Goal: Entertainment & Leisure: Consume media (video, audio)

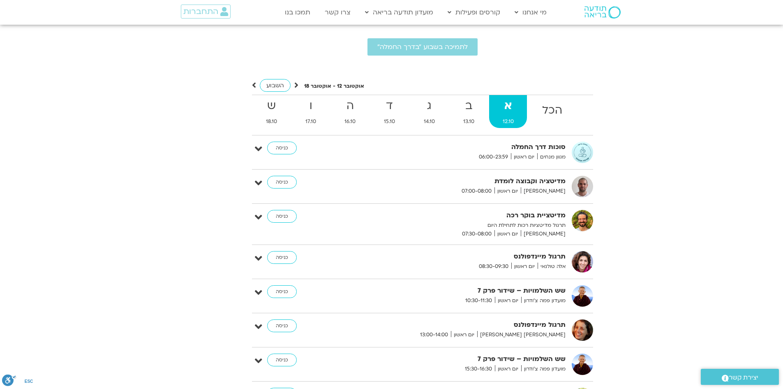
scroll to position [2359, 0]
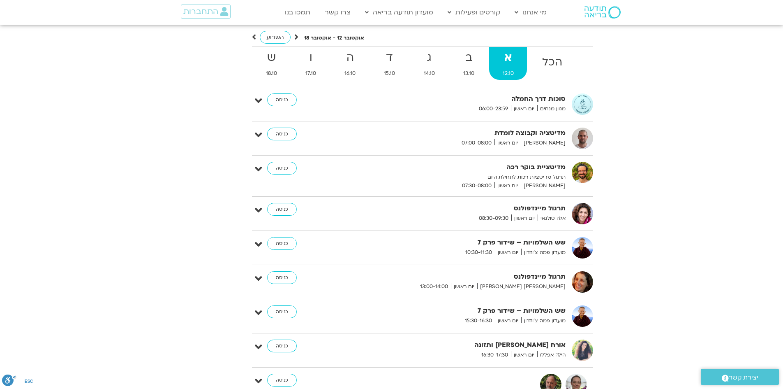
click at [484, 220] on div "תרגול מיינדפולנס אלה טולנאי יום ראשון 08:30-09:30 כניסה עריכה דף המפגש" at bounding box center [422, 217] width 341 height 28
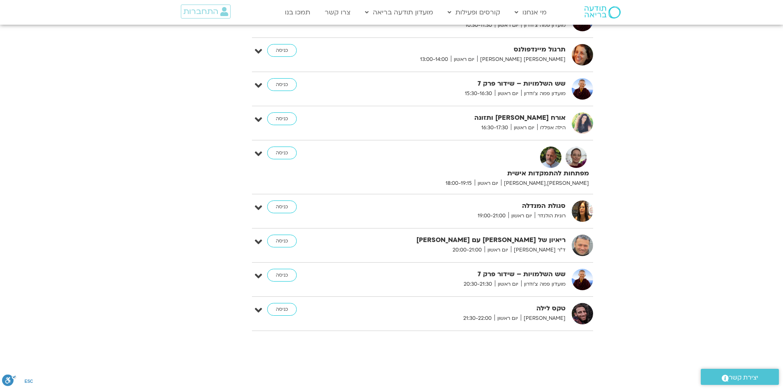
scroll to position [2432, 0]
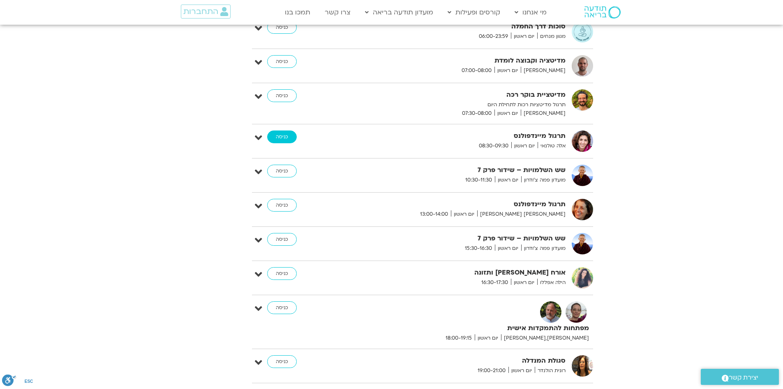
click at [285, 130] on link "כניסה" at bounding box center [282, 136] width 30 height 13
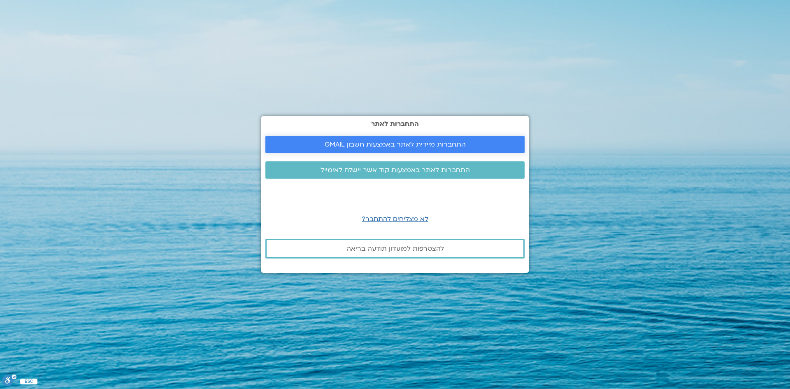
click at [408, 145] on span "התחברות מיידית לאתר באמצעות חשבון GMAIL" at bounding box center [394, 144] width 141 height 7
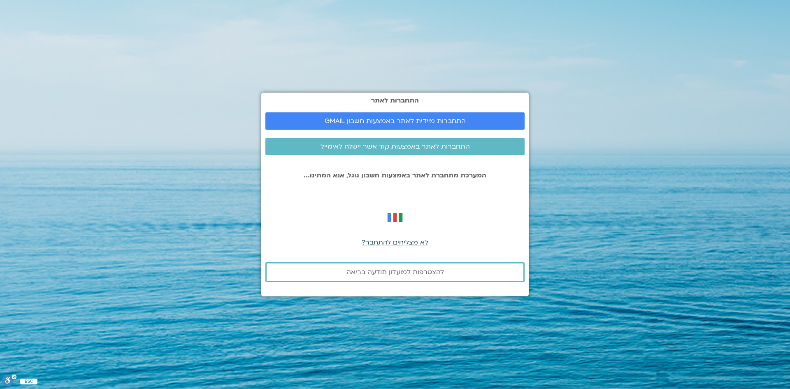
click at [402, 244] on span "לא מצליחים להתחבר?" at bounding box center [394, 242] width 67 height 9
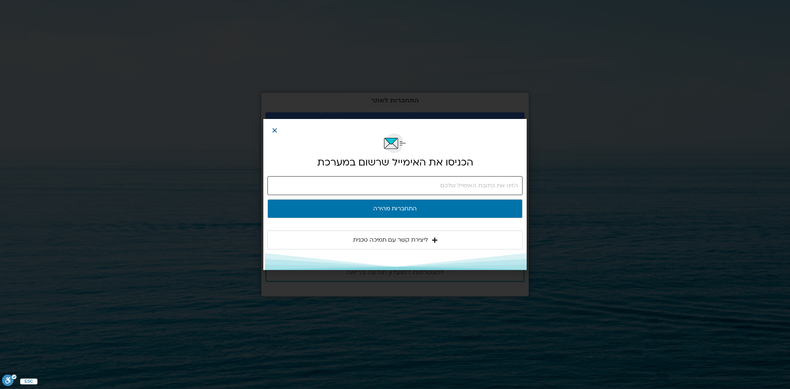
click at [406, 188] on input "email" at bounding box center [394, 185] width 255 height 19
type input "hanasaadon@gmail.com"
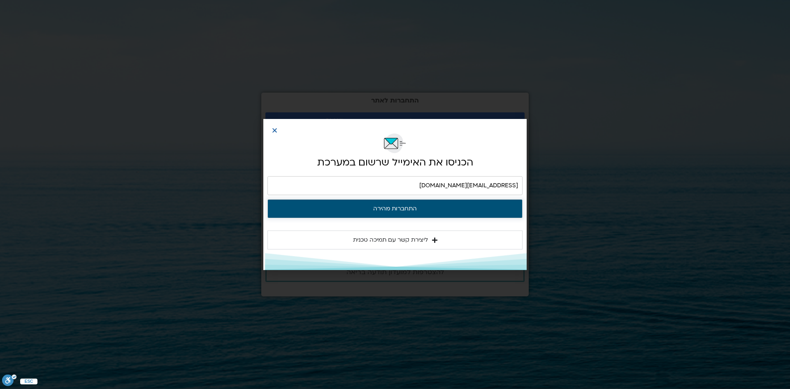
click at [406, 212] on button "התחברות מהירה" at bounding box center [394, 208] width 255 height 19
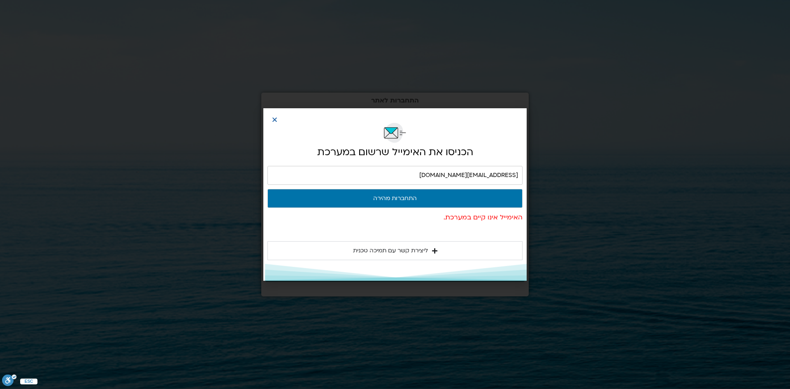
click at [402, 251] on span "ליצירת קשר עם תמיכה טכנית" at bounding box center [390, 250] width 75 height 10
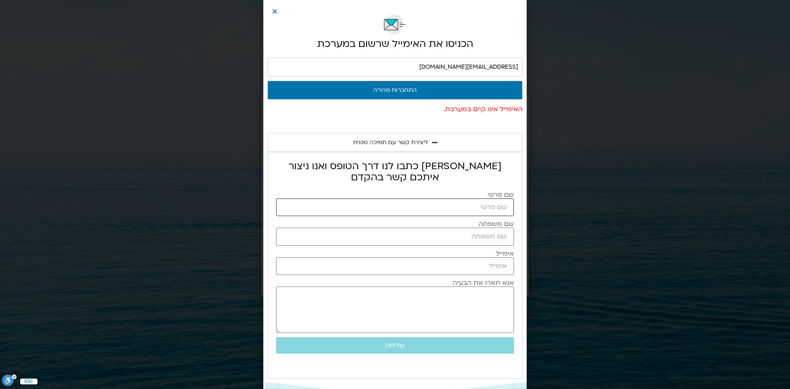
click at [488, 205] on input "שם פרטי" at bounding box center [395, 207] width 238 height 18
type input "חני סעדון"
click at [464, 239] on input "שם משפחה" at bounding box center [395, 236] width 238 height 18
type input "סעדון"
click at [464, 268] on input "אימייל" at bounding box center [395, 266] width 238 height 18
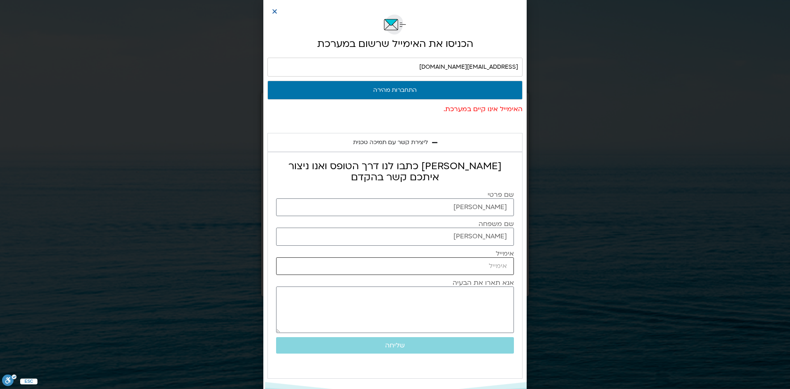
type input "hanasaadon@gmail.com"
click at [501, 299] on textarea "אנא תארו את הבעיה" at bounding box center [395, 309] width 238 height 46
drag, startPoint x: 501, startPoint y: 303, endPoint x: 760, endPoint y: 353, distance: 264.0
click at [504, 306] on textarea "אנא תארו את הבעיה" at bounding box center [395, 309] width 238 height 46
type textarea "כתוב לי שהמייל שלי לא מופיע במערכת"
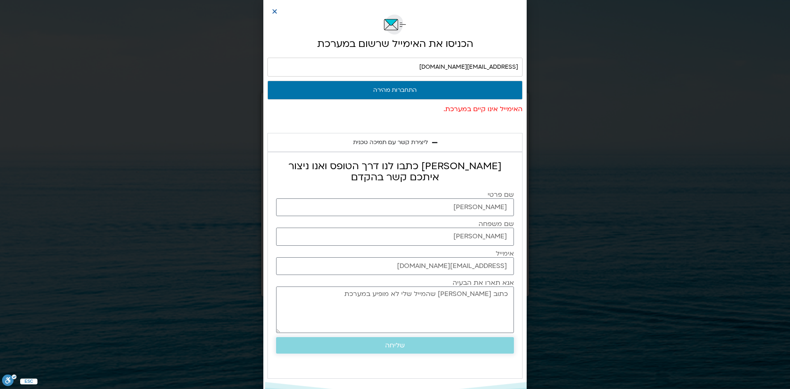
click at [401, 346] on span "שליחה" at bounding box center [395, 344] width 20 height 7
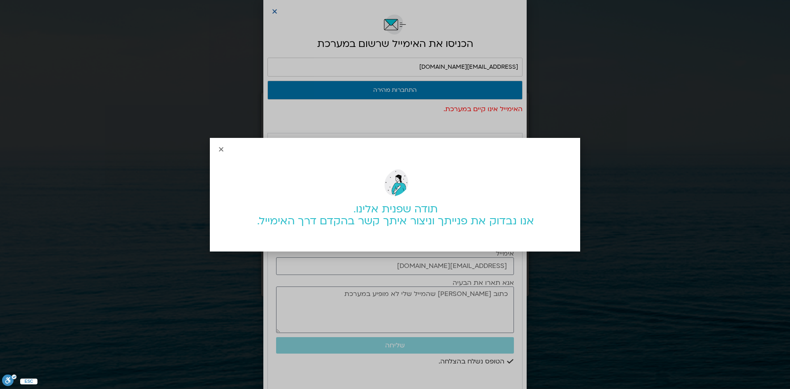
click at [220, 150] on icon "Close" at bounding box center [221, 149] width 6 height 6
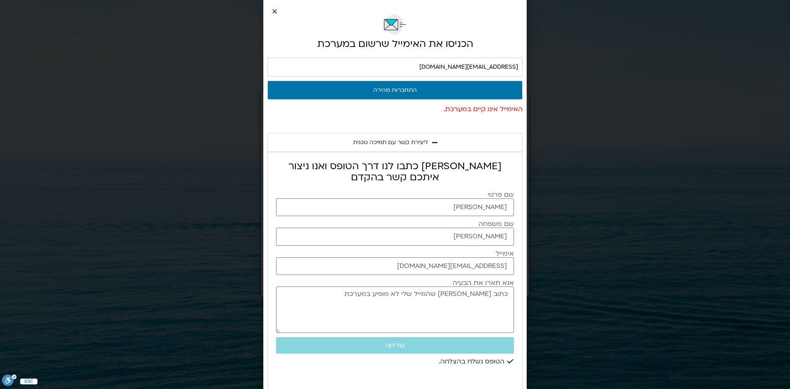
click at [276, 13] on icon "Close" at bounding box center [274, 11] width 6 height 6
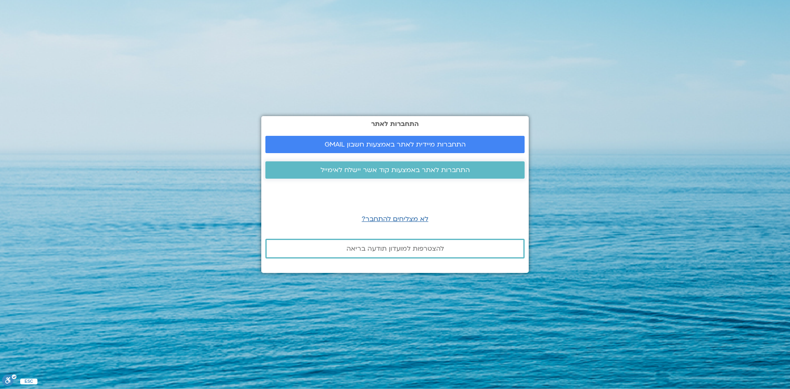
click at [411, 171] on span "התחברות לאתר באמצעות קוד אשר יישלח לאימייל" at bounding box center [394, 169] width 149 height 7
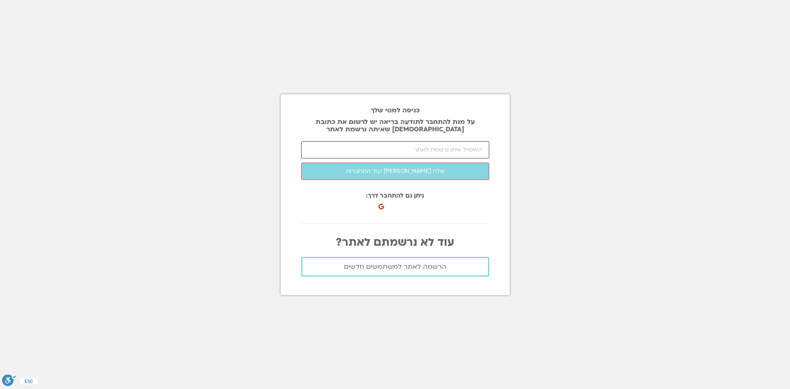
click at [437, 147] on input "email" at bounding box center [395, 149] width 188 height 17
type input "[EMAIL_ADDRESS][DOMAIN_NAME]"
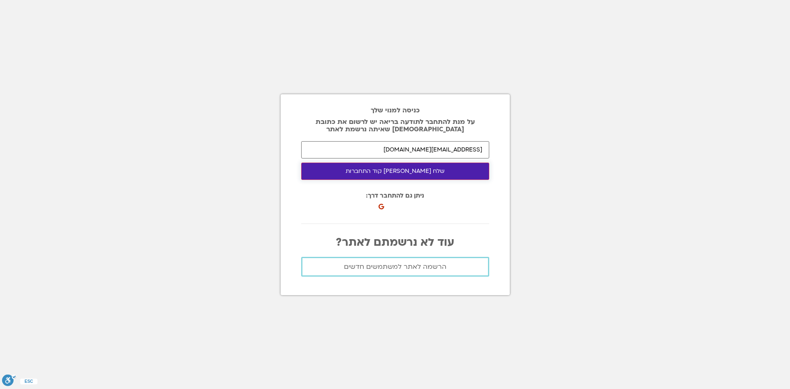
click at [424, 173] on button "שלח [PERSON_NAME] קוד התחברות" at bounding box center [395, 170] width 188 height 17
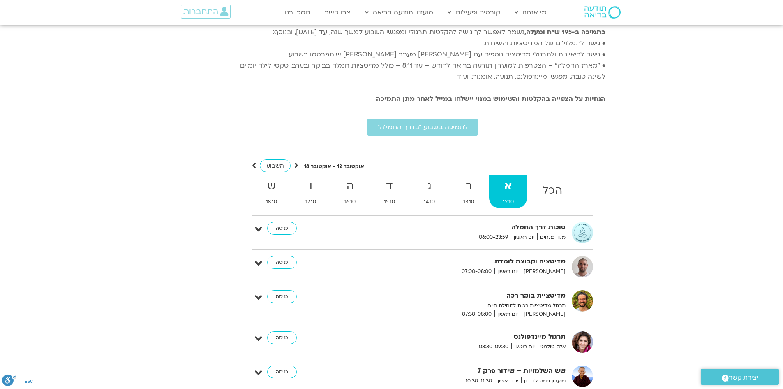
scroll to position [2337, 0]
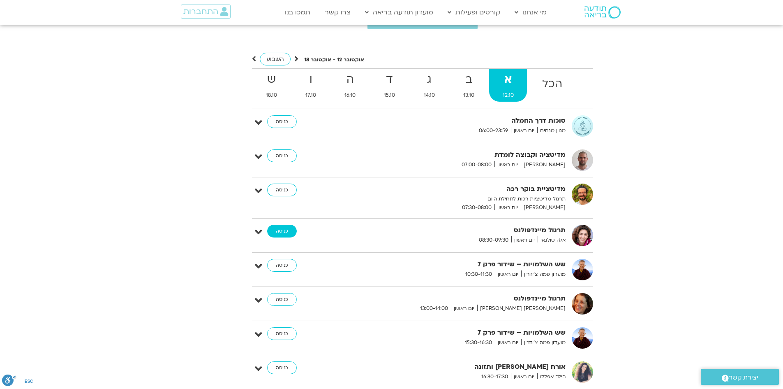
click at [289, 225] on link "כניסה" at bounding box center [282, 231] width 30 height 13
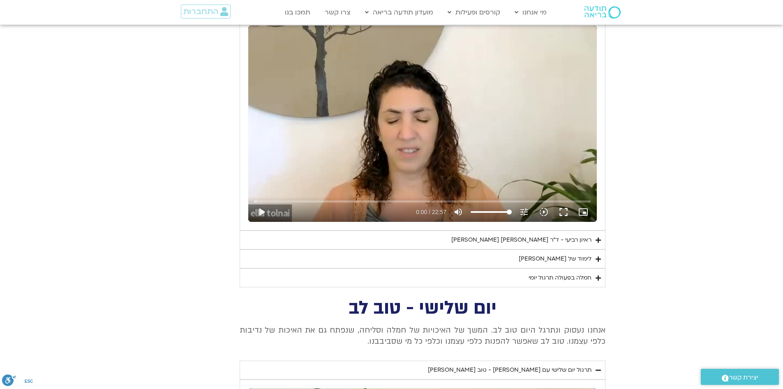
scroll to position [1880, 0]
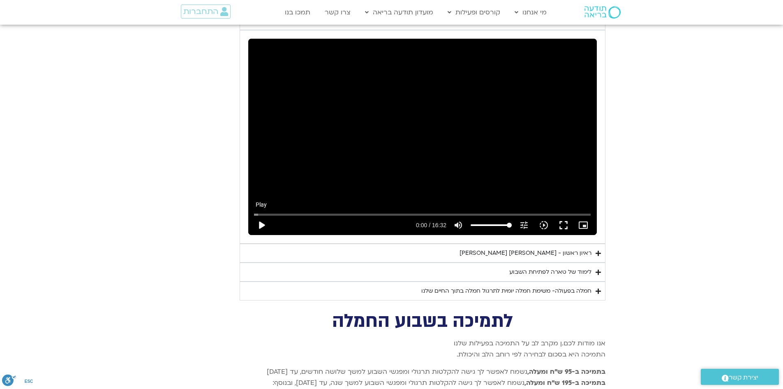
click at [265, 215] on button "play_arrow" at bounding box center [262, 225] width 20 height 20
click at [266, 215] on button "pause" at bounding box center [262, 225] width 20 height 20
click at [262, 216] on button "play_arrow" at bounding box center [262, 225] width 20 height 20
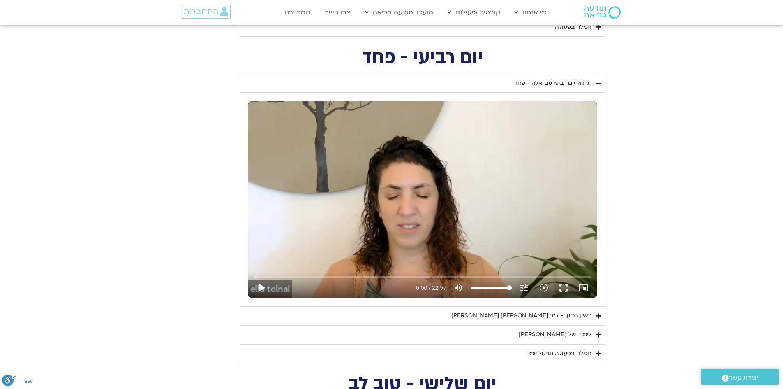
scroll to position [650, 0]
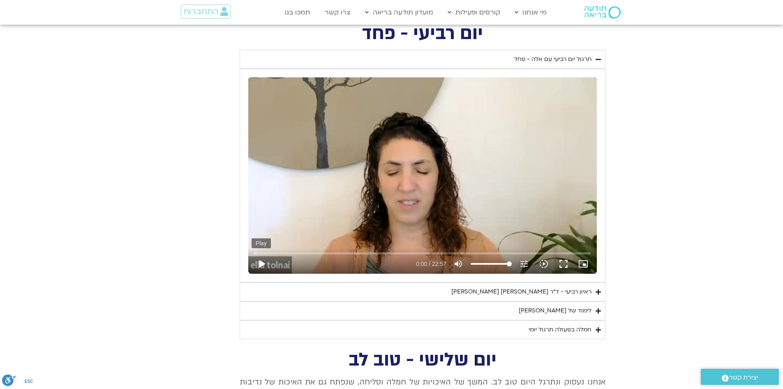
type input "992.52"
click at [264, 264] on button "play_arrow" at bounding box center [262, 264] width 20 height 20
type input "0.01593"
type input "992.52"
type input "0.113946"
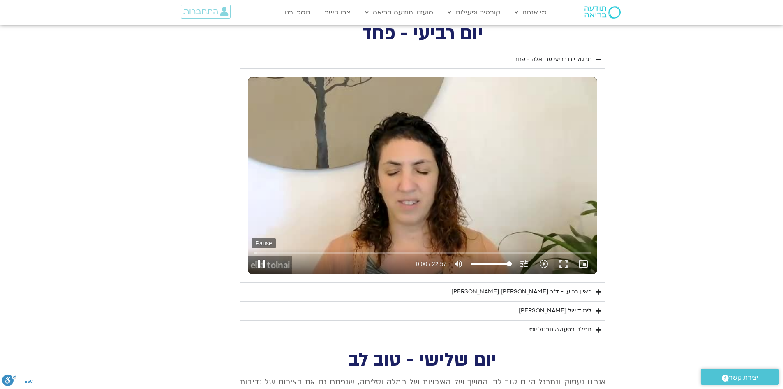
type input "992.52"
type input "0.247301"
type input "992.52"
type input "0.378888"
type input "992.52"
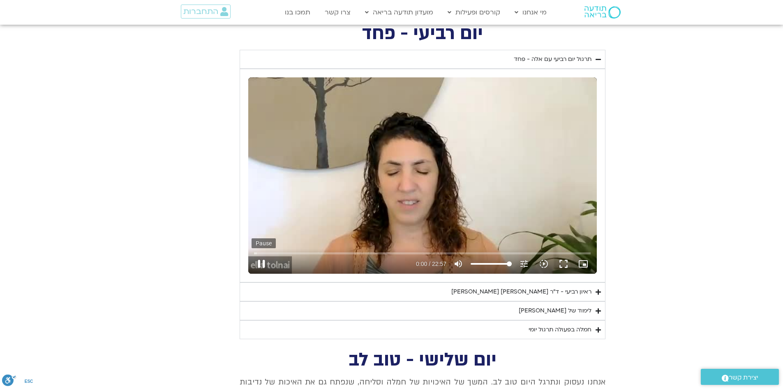
type input "0.513007"
type input "992.52"
type input "0.646016"
type input "992.52"
type input "0.781196"
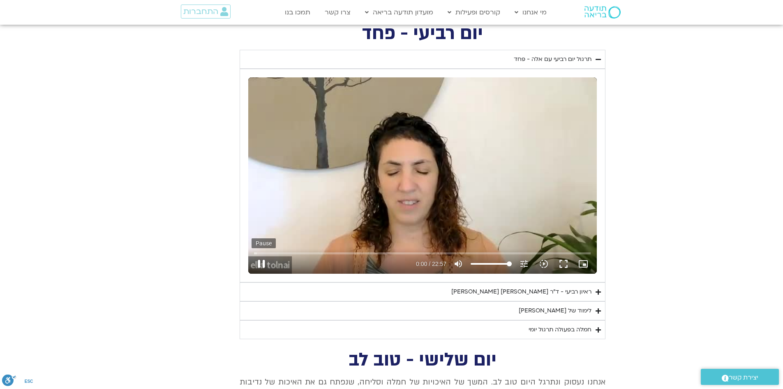
type input "992.52"
type input "0.914305"
type input "992.52"
type input "1.049759"
type input "992.52"
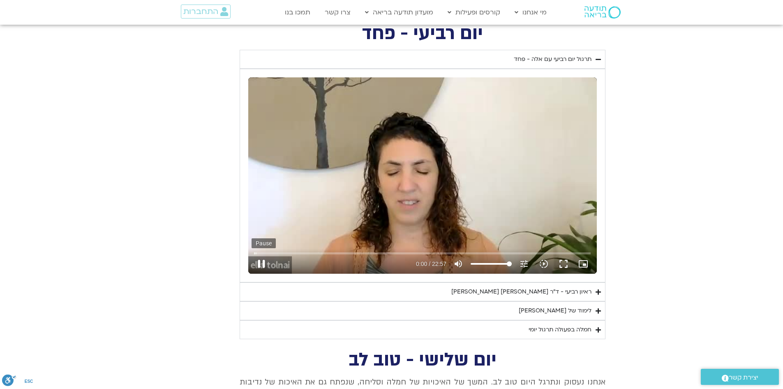
type input "1.180061"
type input "992.52"
type input "1.317002"
type input "992.52"
type input "1.445861"
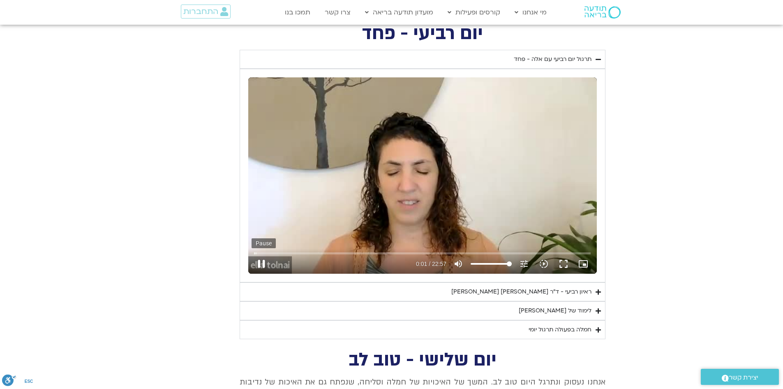
type input "992.52"
type input "1.580656"
type input "992.52"
type input "1.713227"
type input "992.52"
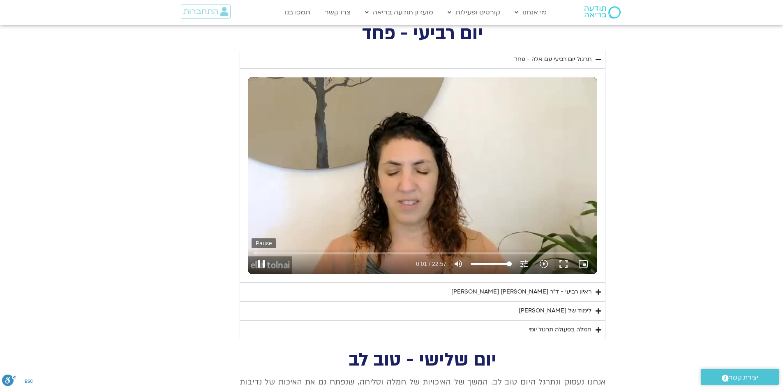
type input "1.847307"
type input "992.52"
type input "1.997944"
type input "992.52"
type input "2.118563"
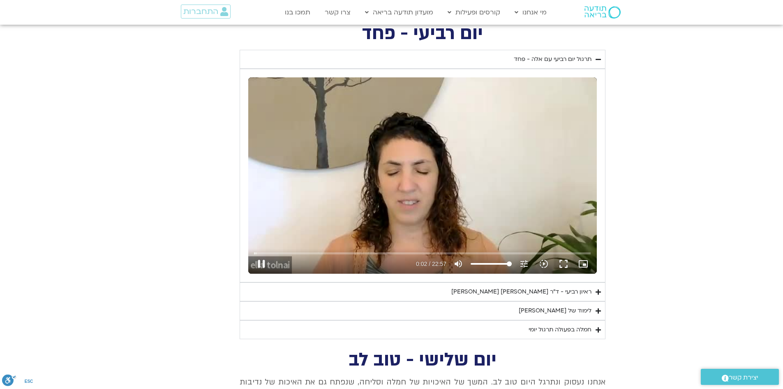
type input "992.52"
type input "2.245657"
type input "992.52"
type input "2.380949"
type input "992.52"
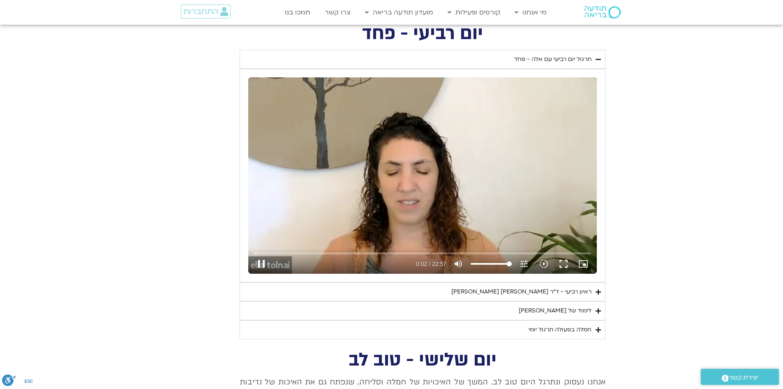
type input "2.513173"
type input "992.52"
type input "2.646416"
type input "992.52"
type input "2.780377"
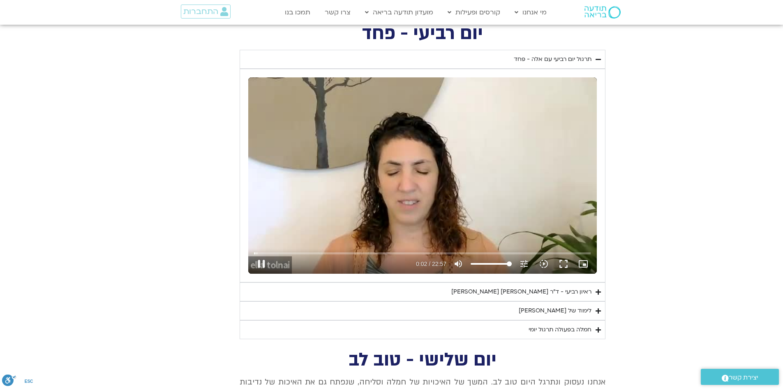
type input "992.52"
type input "2.913139"
type input "992.52"
type input "3.045464"
type input "992.52"
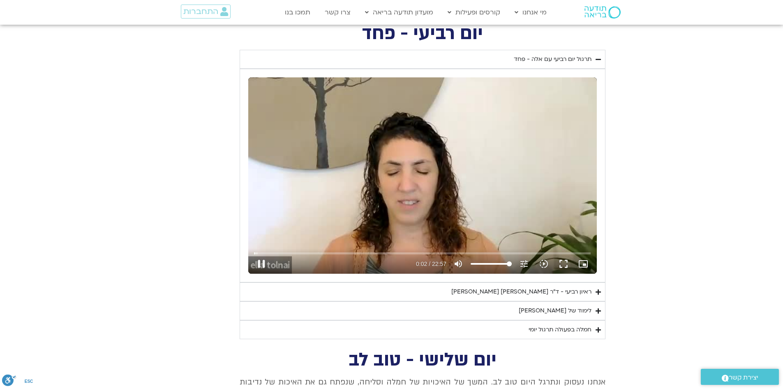
type input "3.180772"
type input "992.52"
type input "3.314251"
type input "992.52"
type input "3.440107"
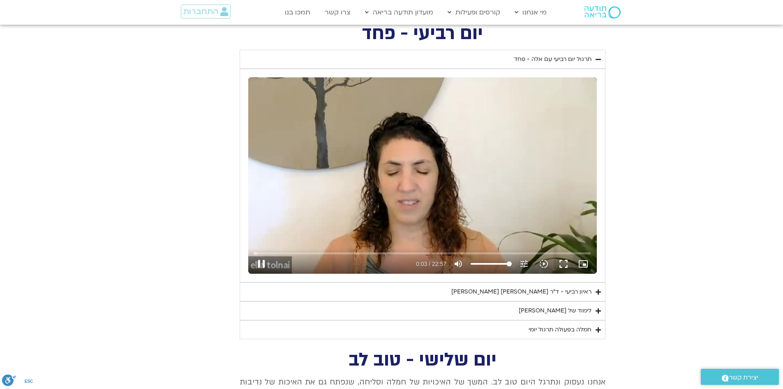
type input "992.52"
type input "3.567982"
type input "992.52"
type input "3.696197"
type input "992.52"
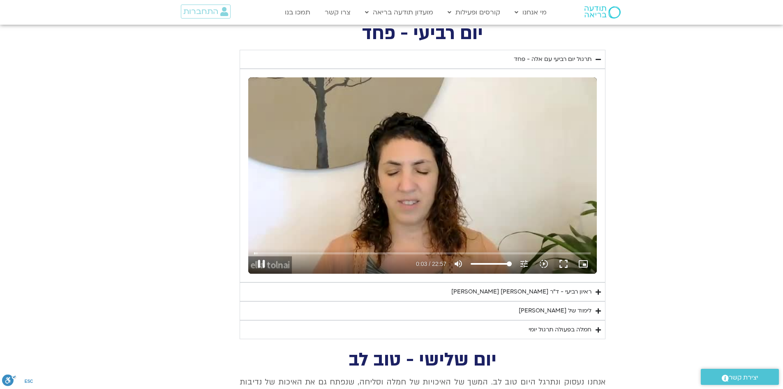
type input "3.831167"
type input "992.52"
type input "3.962949"
type input "992.52"
type input "4.09748"
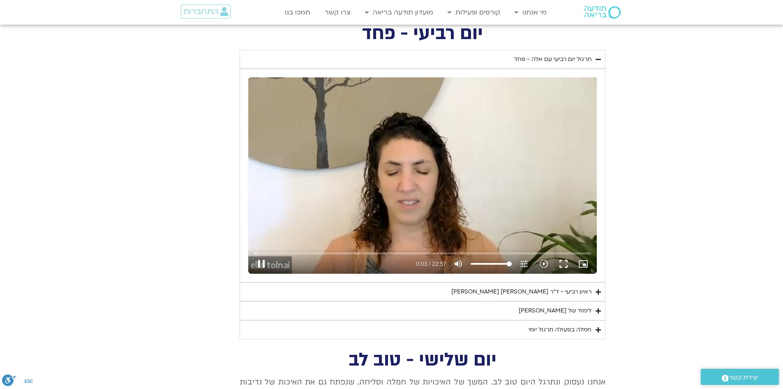
type input "992.52"
type input "4.223346"
type input "992.52"
type input "4.34966"
type input "992.52"
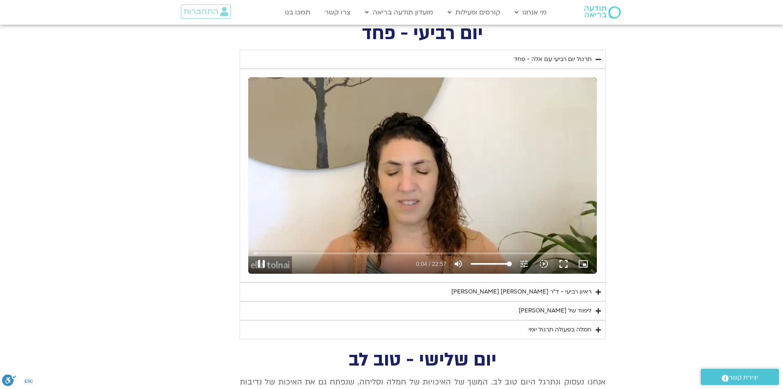
type input "4.480646"
type input "992.52"
type input "4.613228"
type input "992.52"
type input "4.745657"
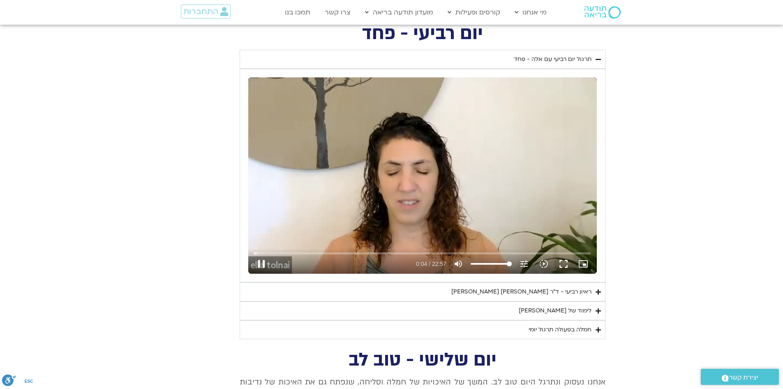
type input "992.52"
type input "4.879236"
type input "992.52"
type input "5.013022"
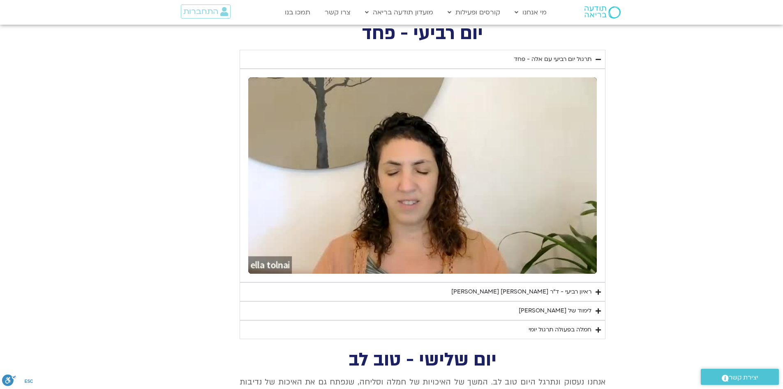
type input "992.52"
type input "8.083469"
type input "992.52"
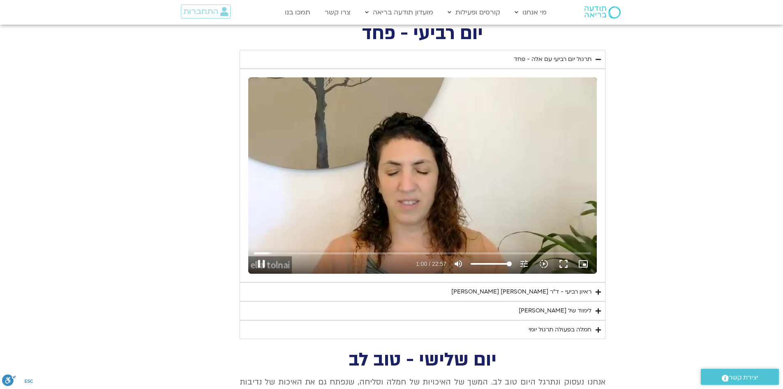
type input "60.131485"
type input "992.52"
type input "60.269138"
type input "992.52"
type input "60.3146"
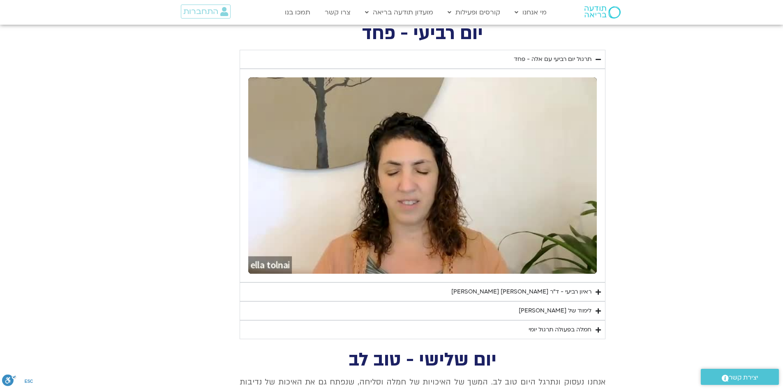
type input "992.52"
